Goal: Register for event/course

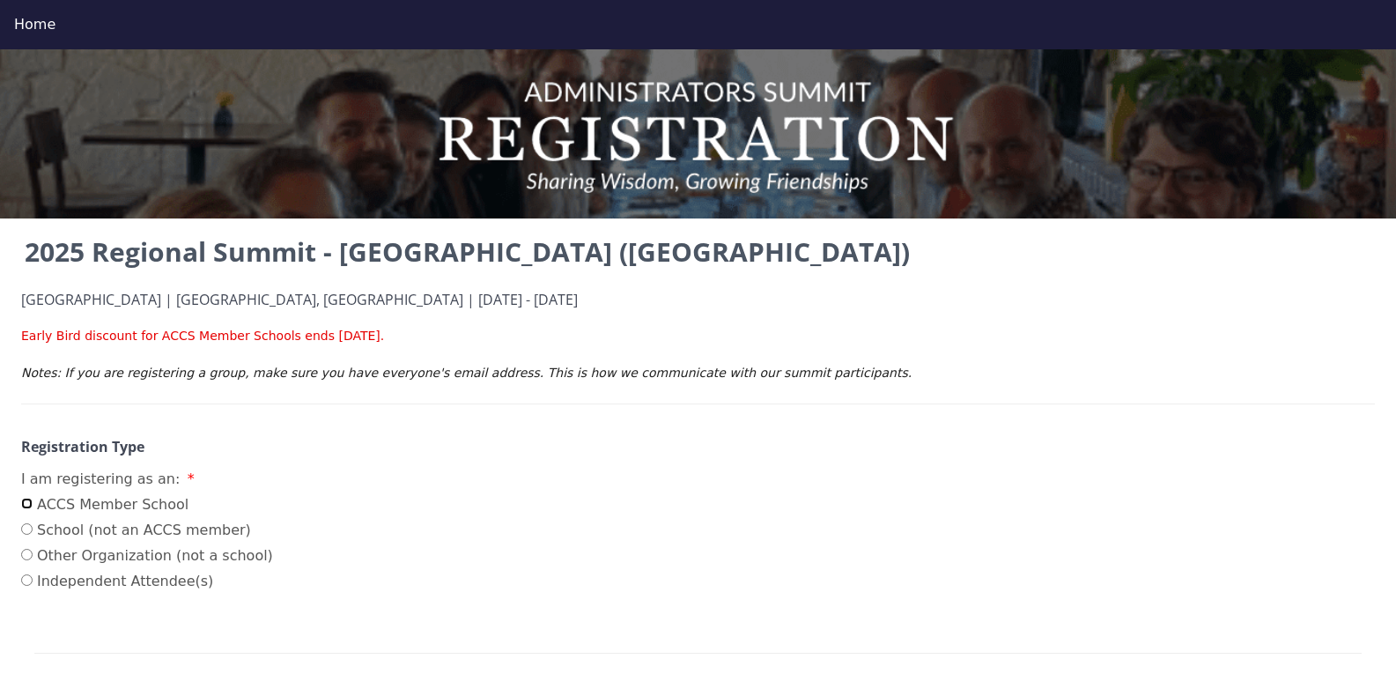
click at [30, 505] on input "ACCS Member School" at bounding box center [26, 503] width 11 height 11
radio input "true"
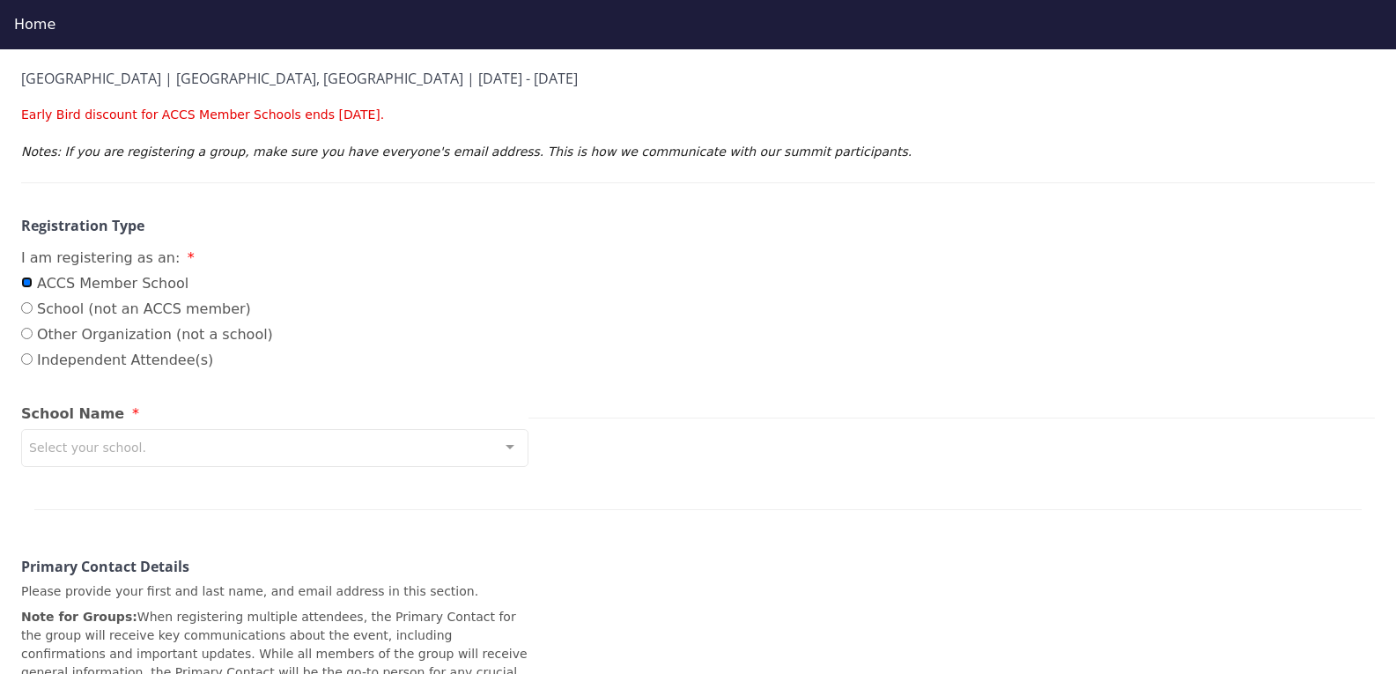
scroll to position [264, 0]
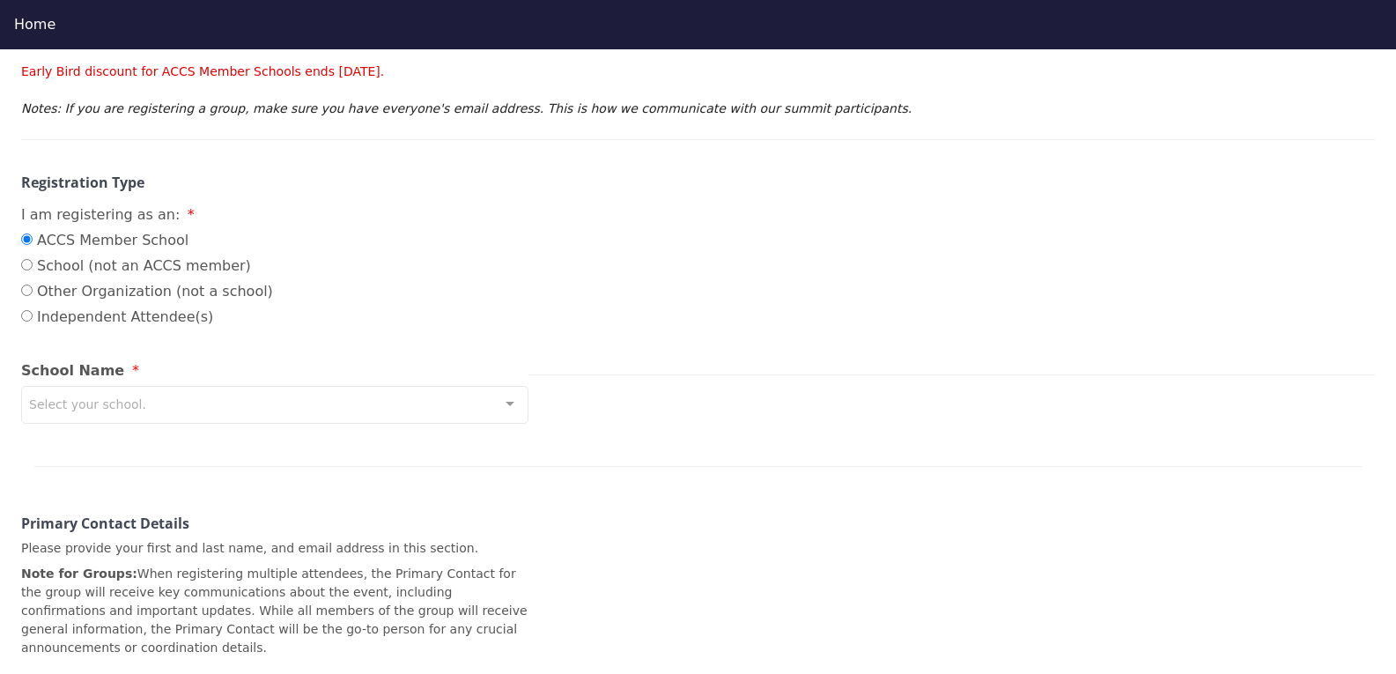
click at [187, 404] on div "Select your school." at bounding box center [274, 405] width 507 height 38
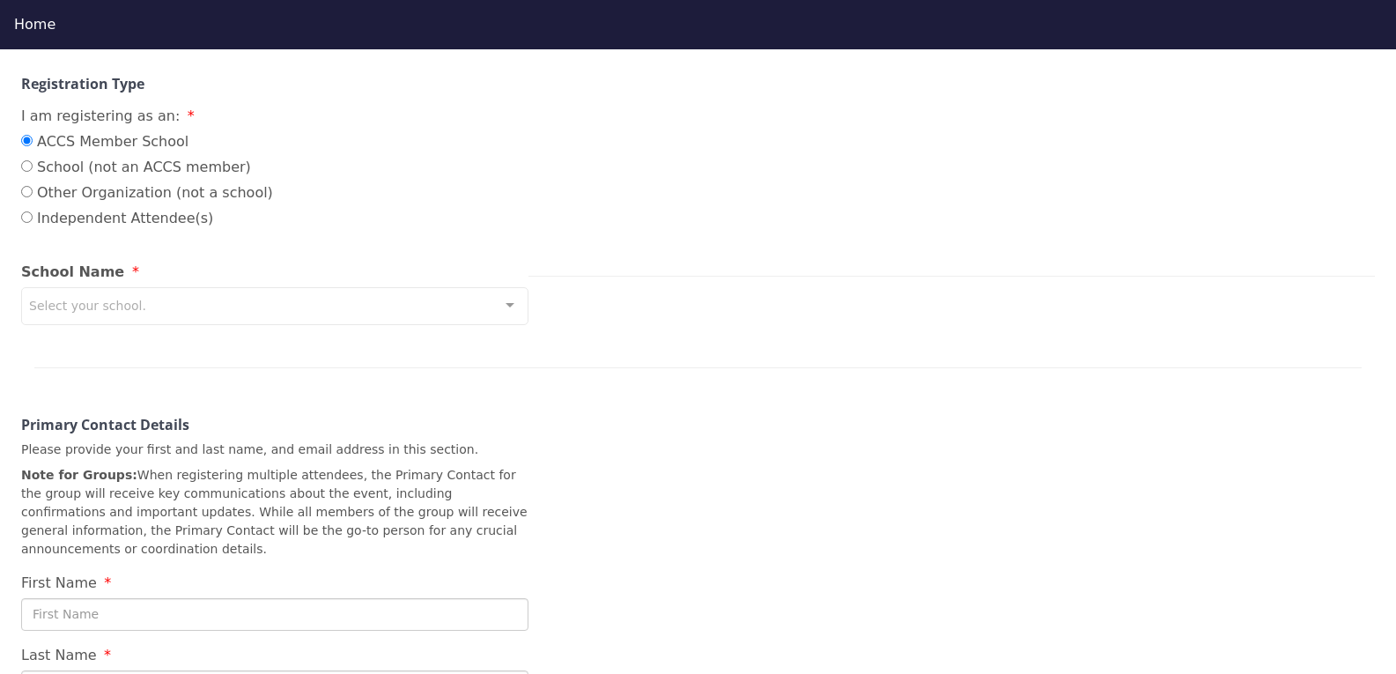
scroll to position [352, 0]
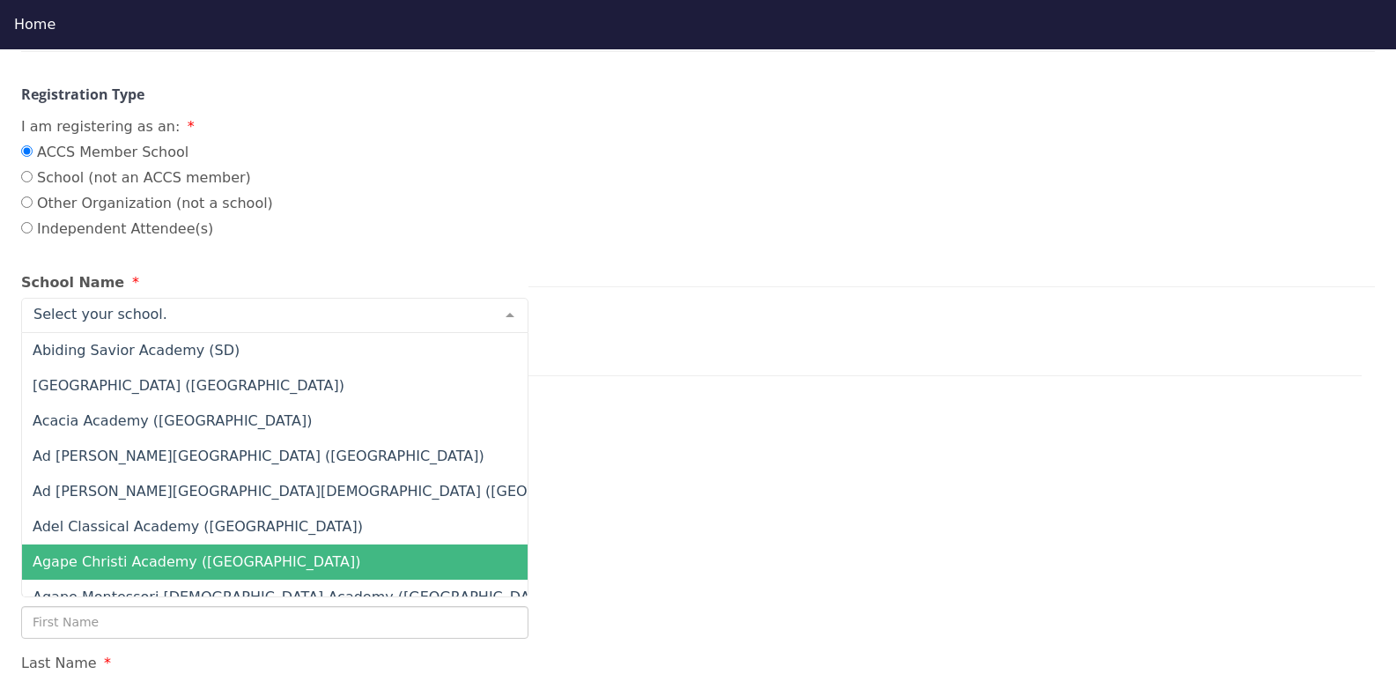
click at [179, 304] on div at bounding box center [274, 315] width 507 height 35
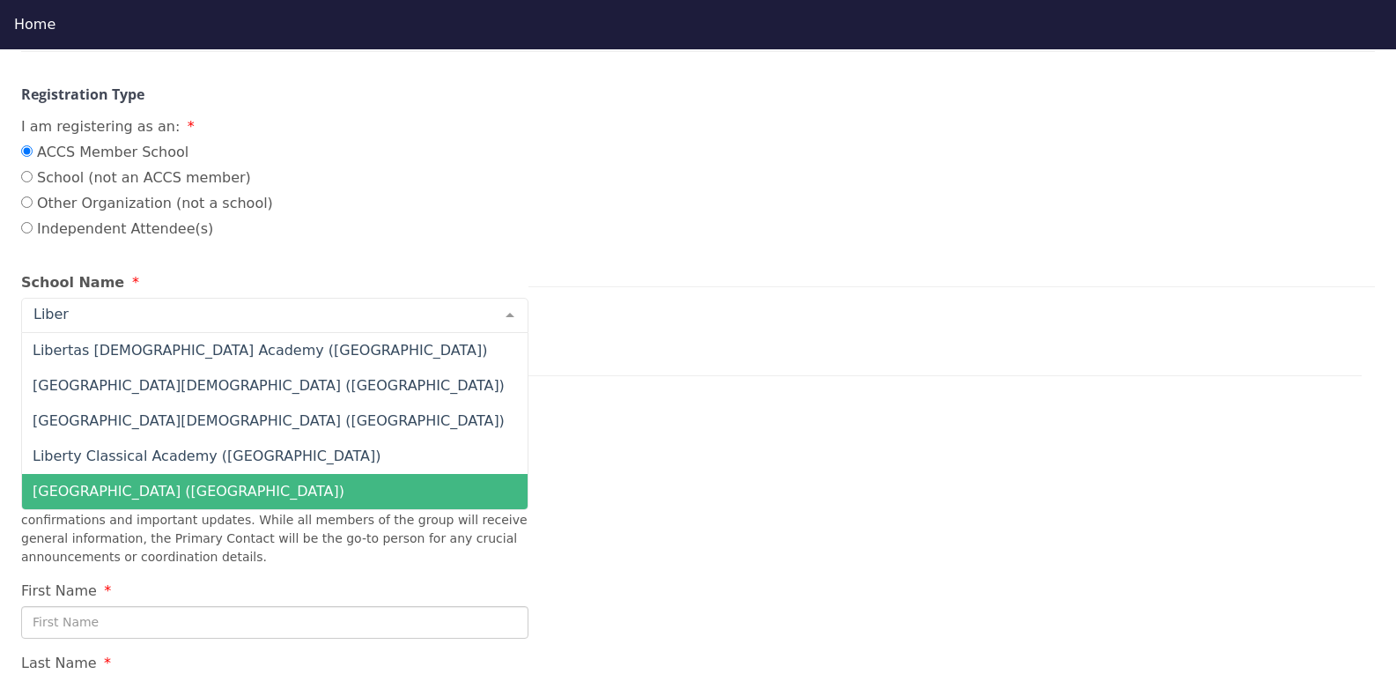
type input "Libert"
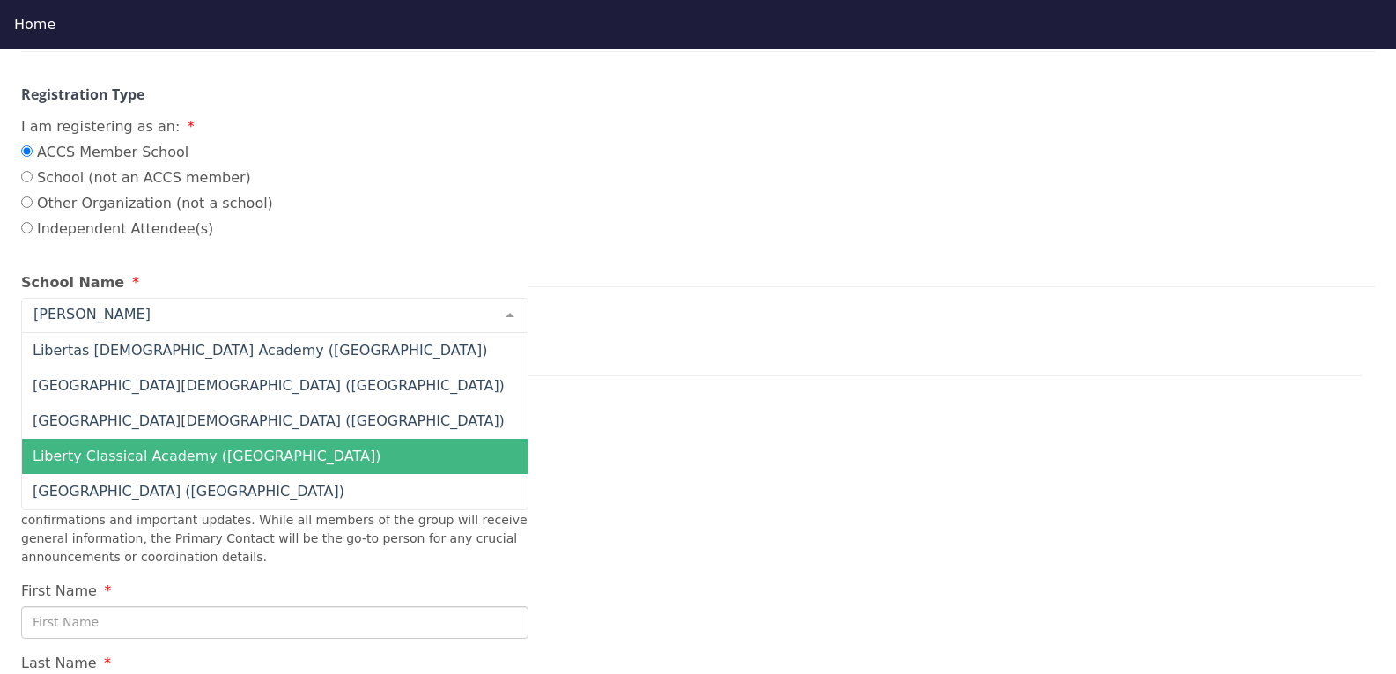
click at [147, 462] on span "Liberty Classical Academy (CO)" at bounding box center [207, 456] width 349 height 17
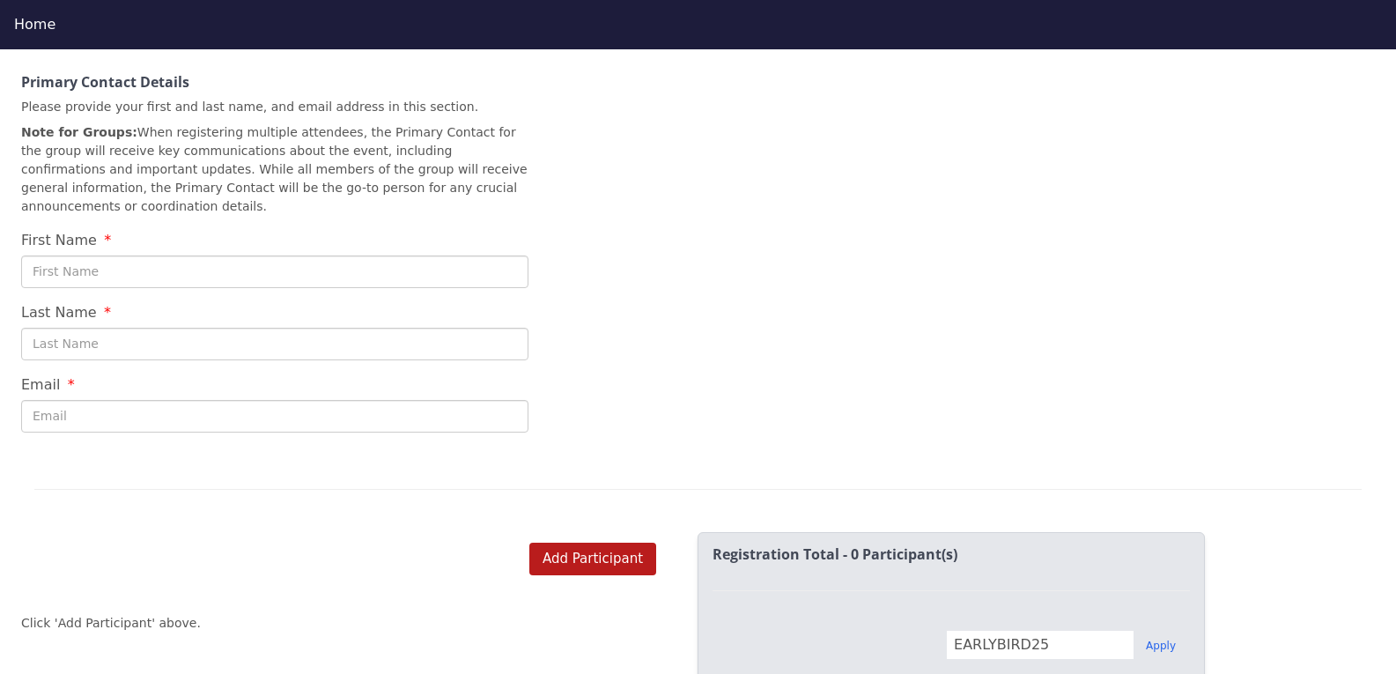
scroll to position [531, 0]
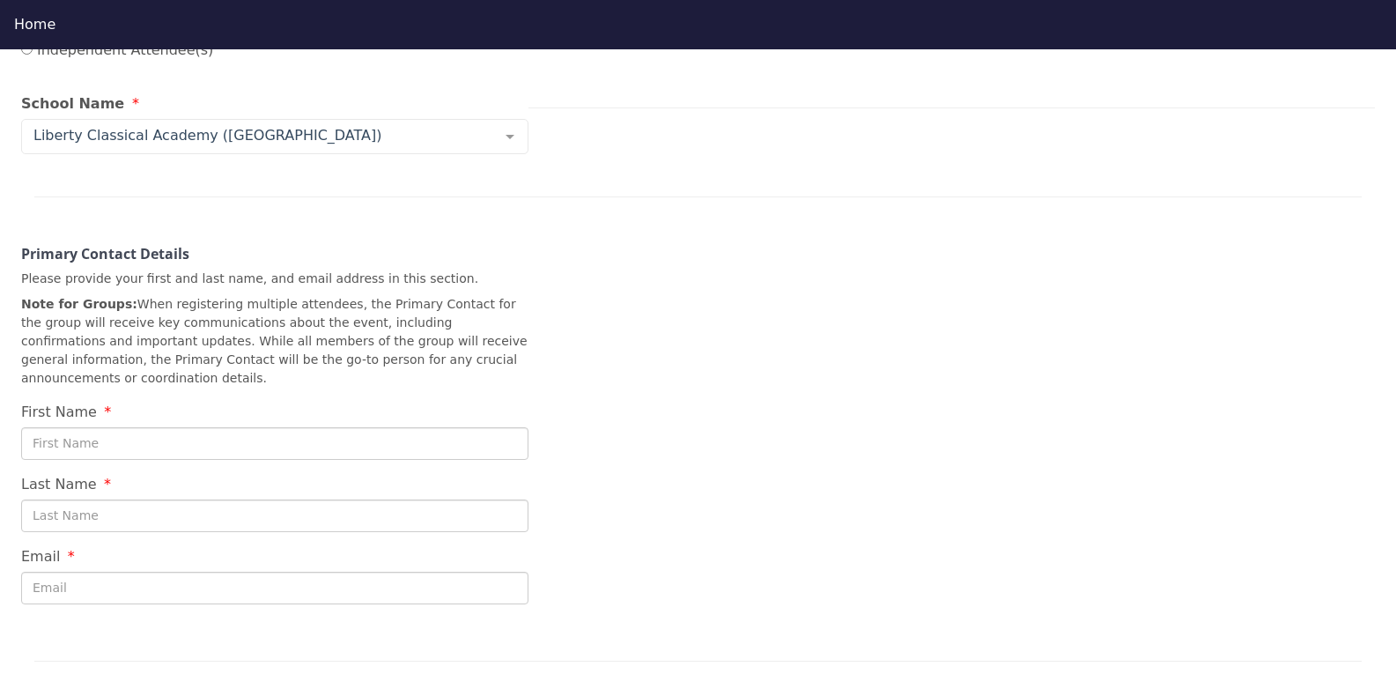
click at [88, 427] on input "First Name" at bounding box center [274, 443] width 507 height 33
type input "Brian"
type input "Dow"
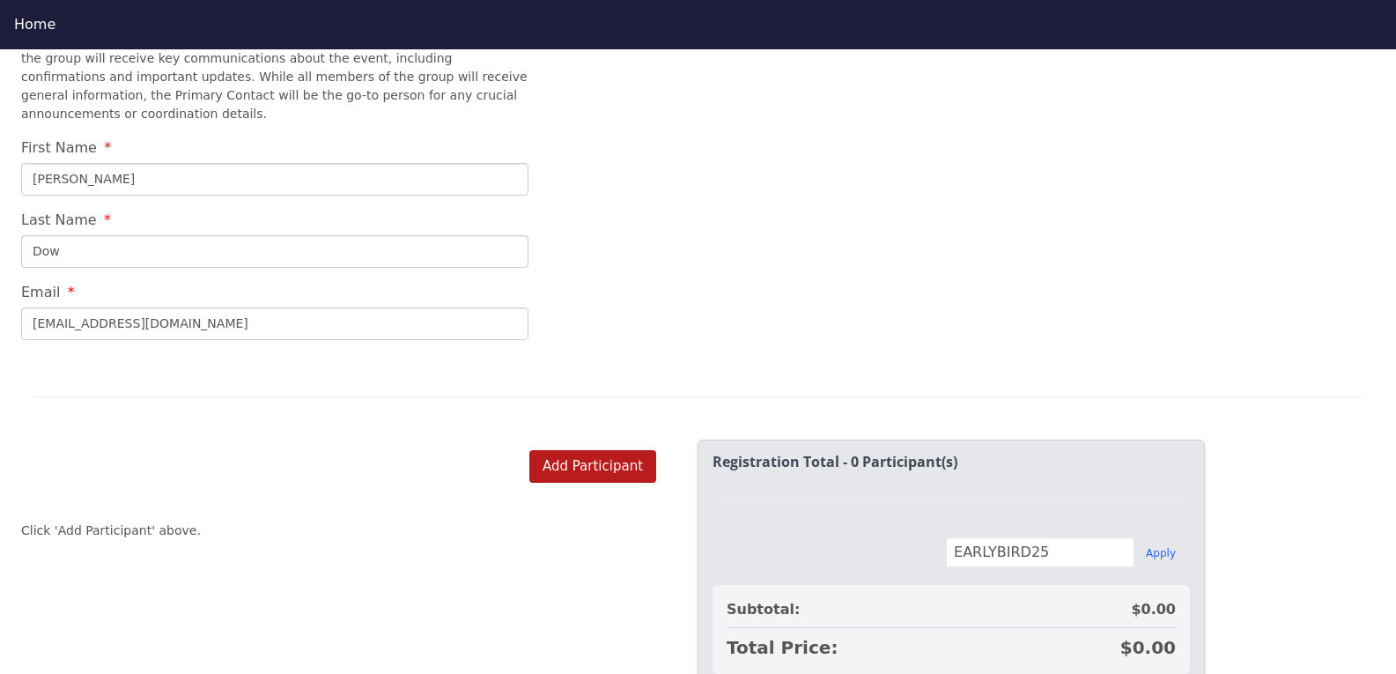
scroll to position [884, 0]
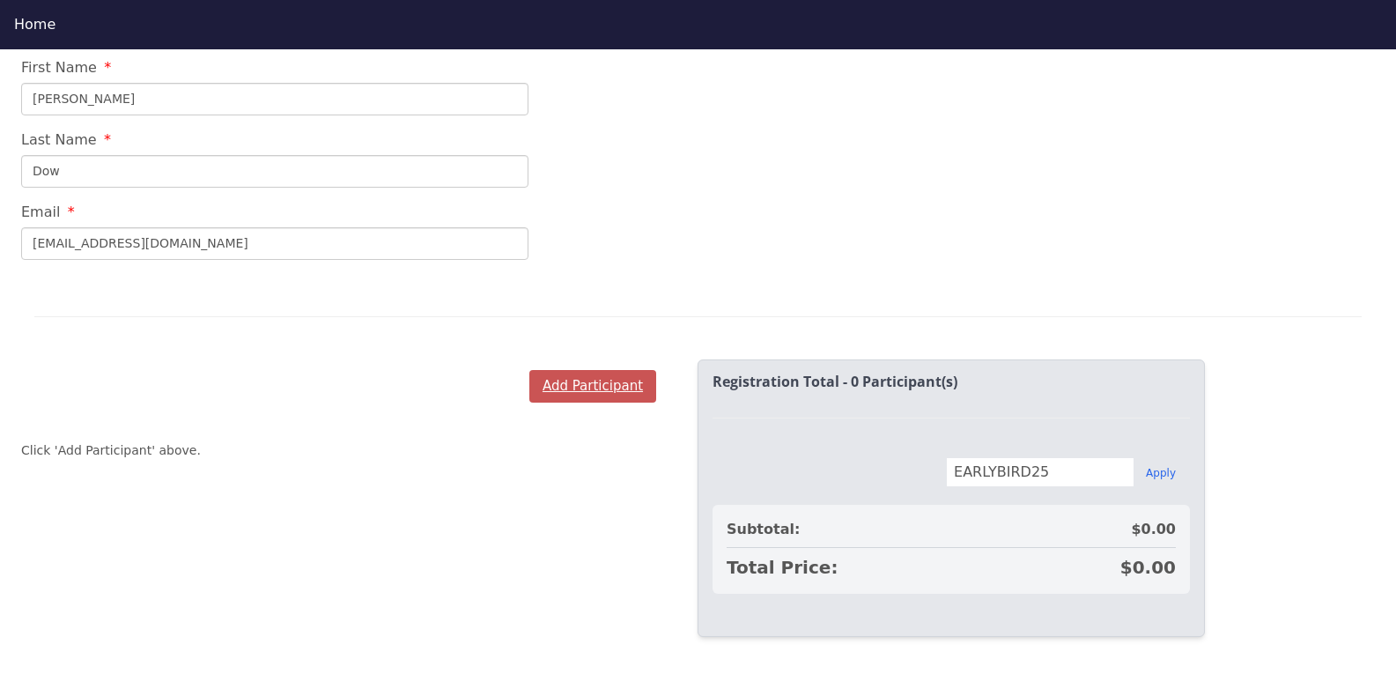
type input "bdow@lca-co.com"
click at [611, 370] on button "Add Participant" at bounding box center [592, 386] width 127 height 33
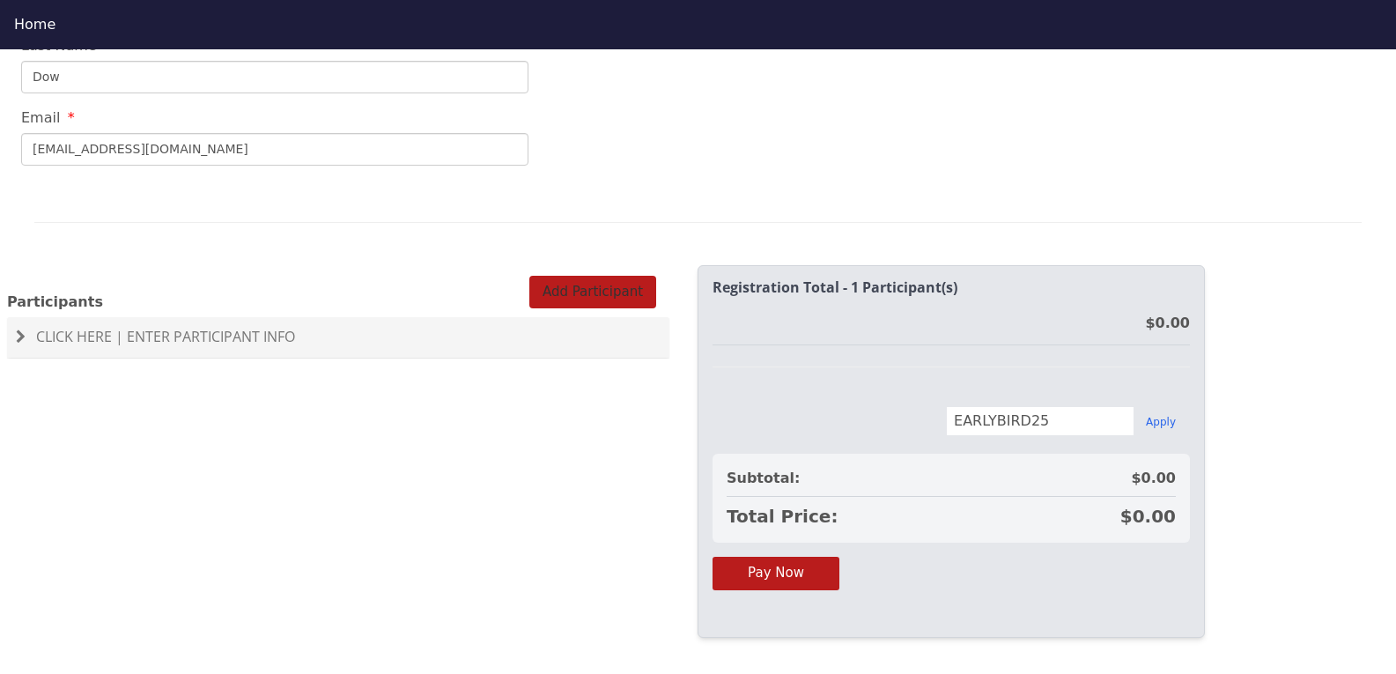
scroll to position [49, 0]
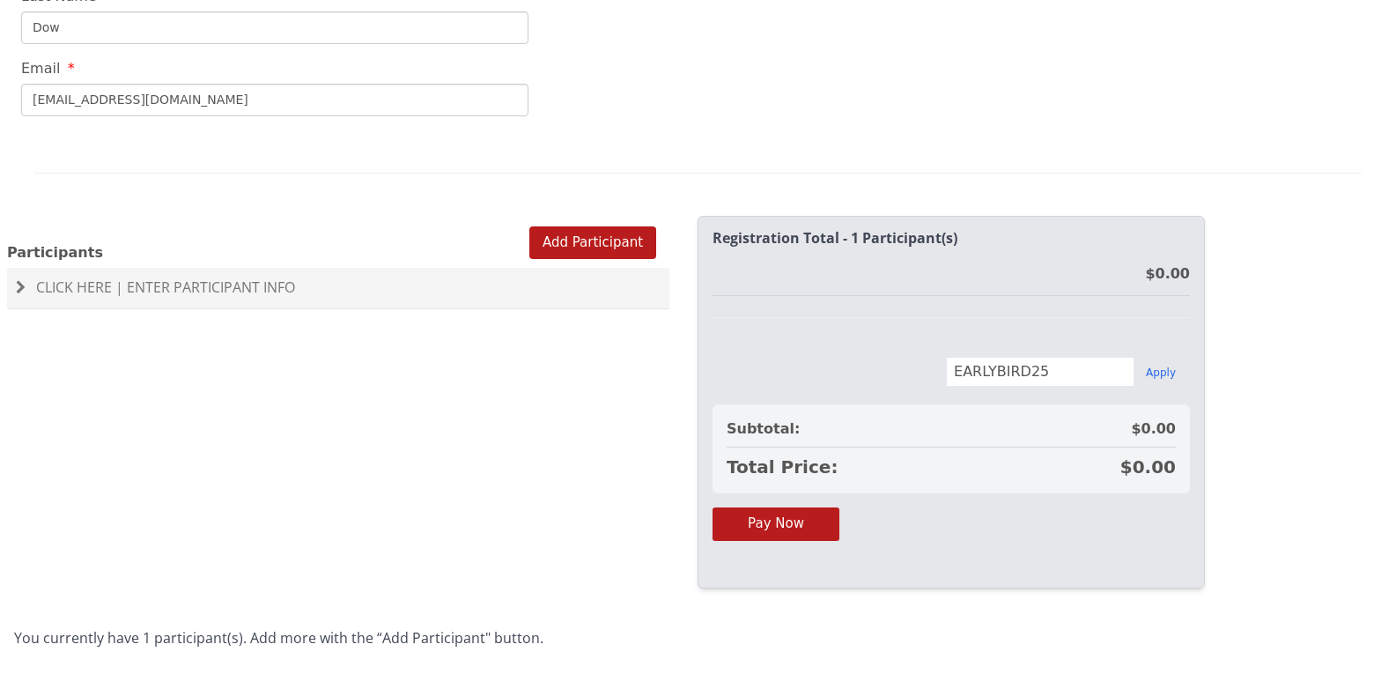
click at [214, 278] on span "Click Here | Enter Participant Info" at bounding box center [165, 287] width 259 height 19
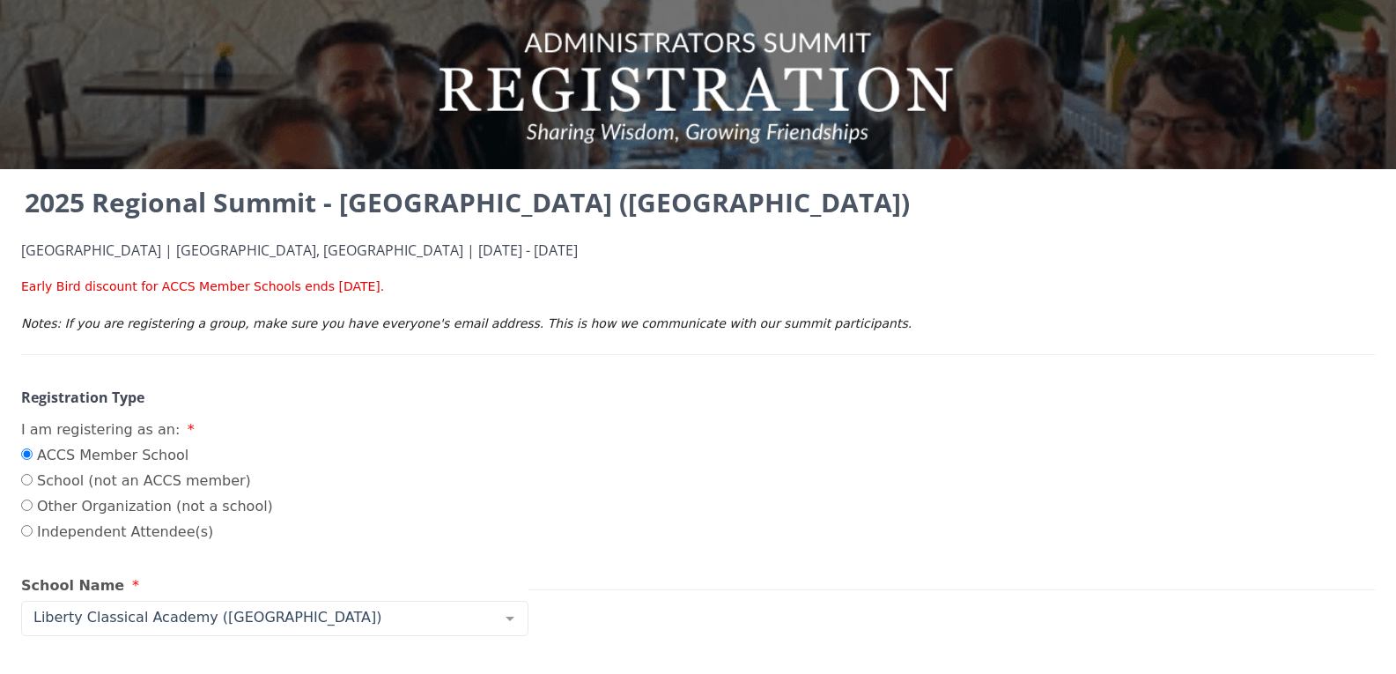
scroll to position [0, 0]
